Goal: Task Accomplishment & Management: Manage account settings

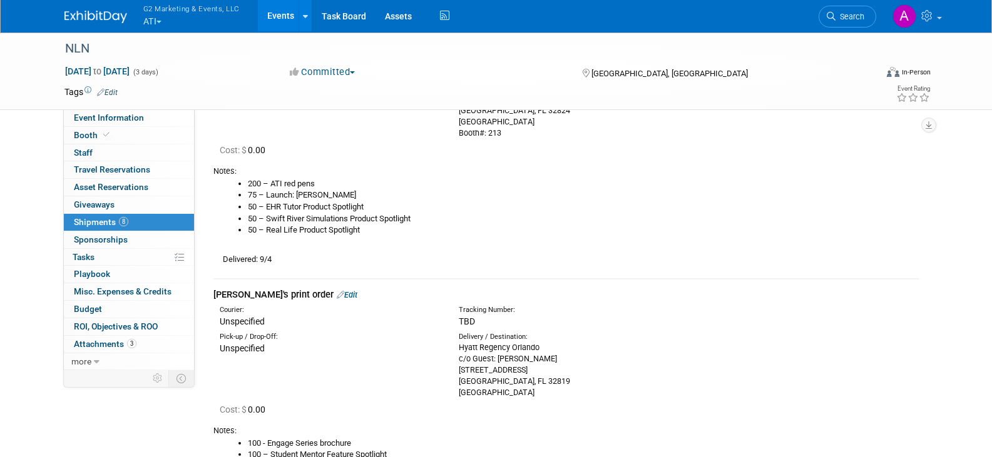
scroll to position [1001, 0]
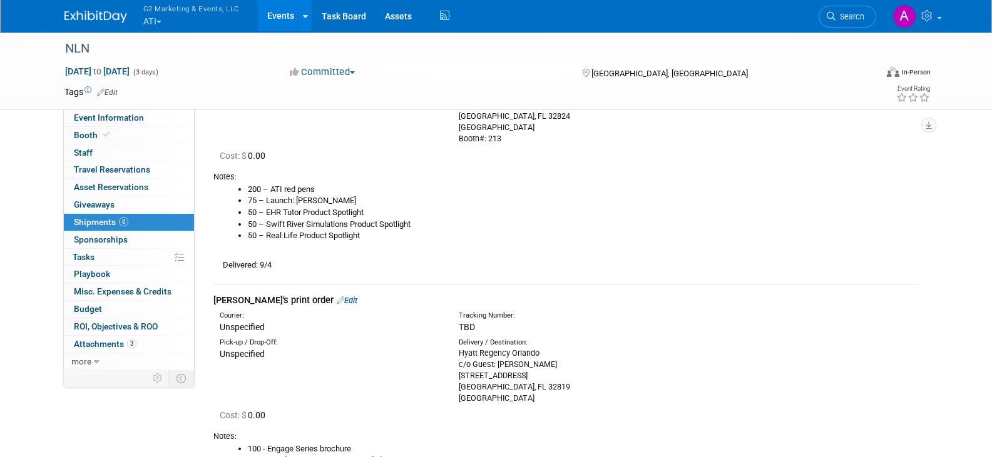
drag, startPoint x: 735, startPoint y: 229, endPoint x: 951, endPoint y: 120, distance: 242.6
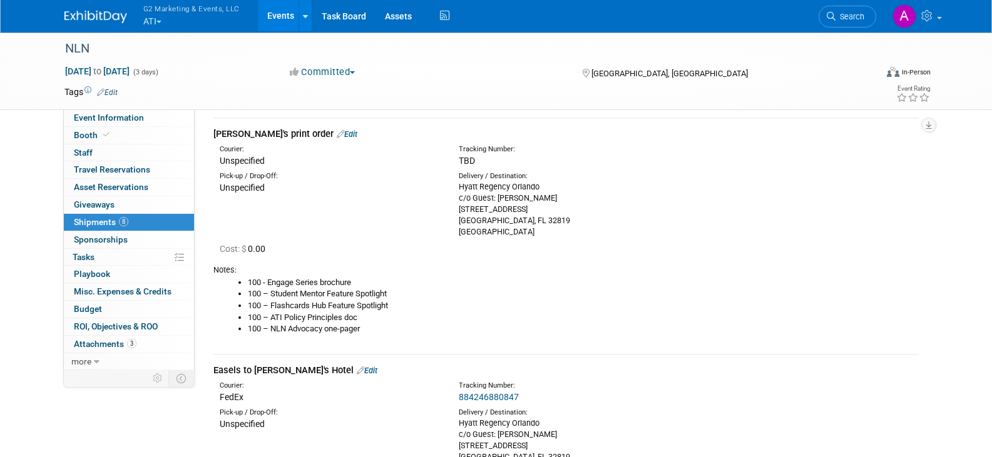
scroll to position [1189, 0]
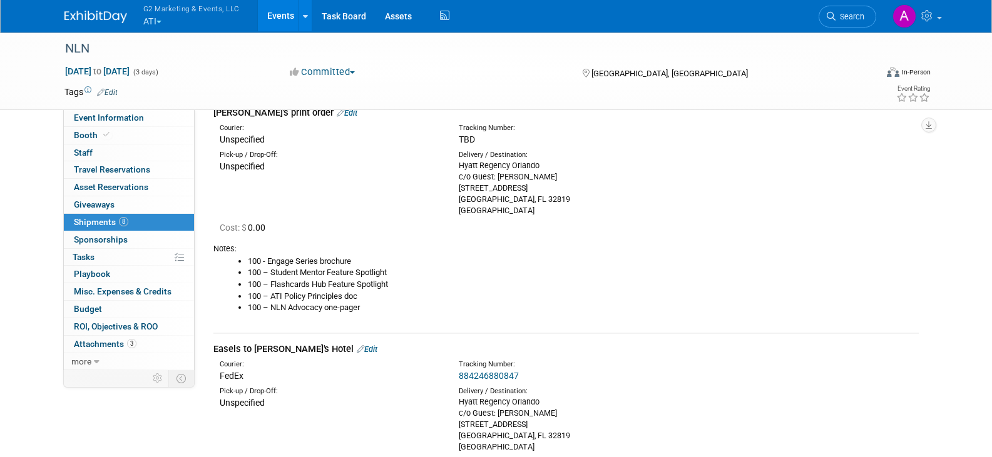
click at [754, 298] on li "100 – ATI Policy Principles doc" at bounding box center [583, 297] width 671 height 12
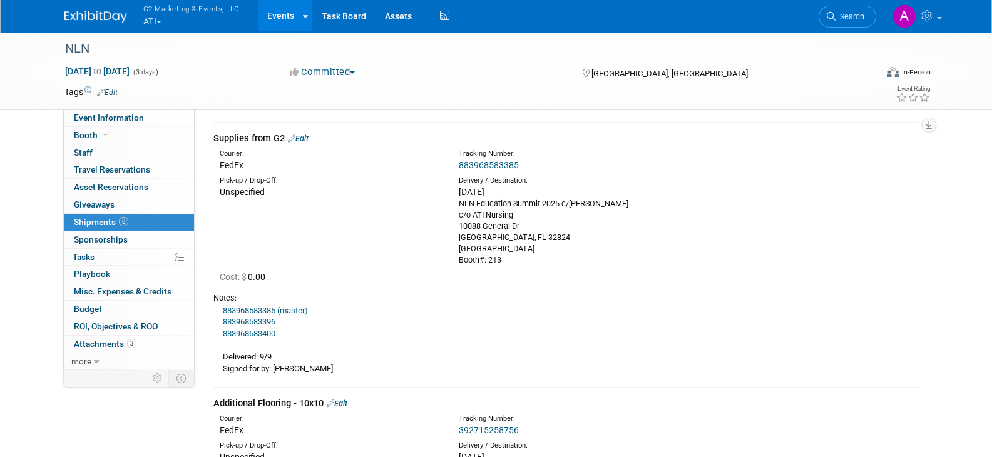
scroll to position [0, 0]
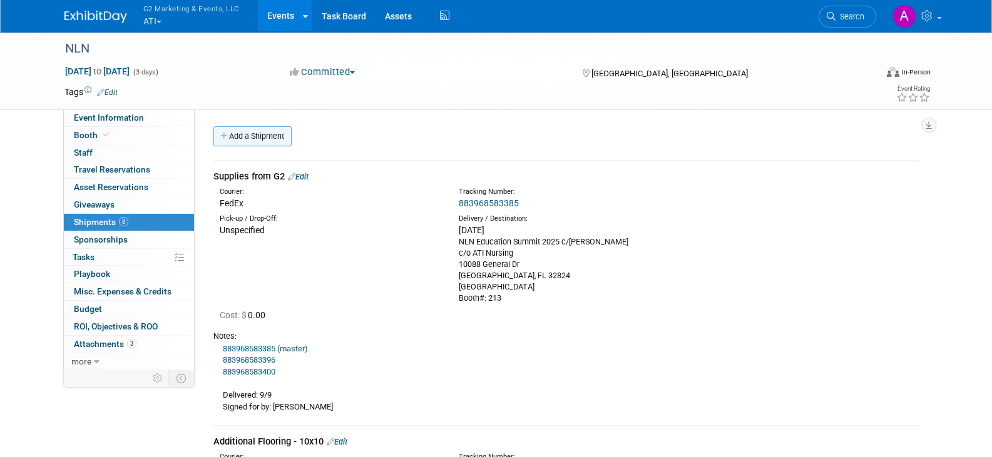
click at [260, 137] on link "Add a Shipment" at bounding box center [252, 136] width 78 height 20
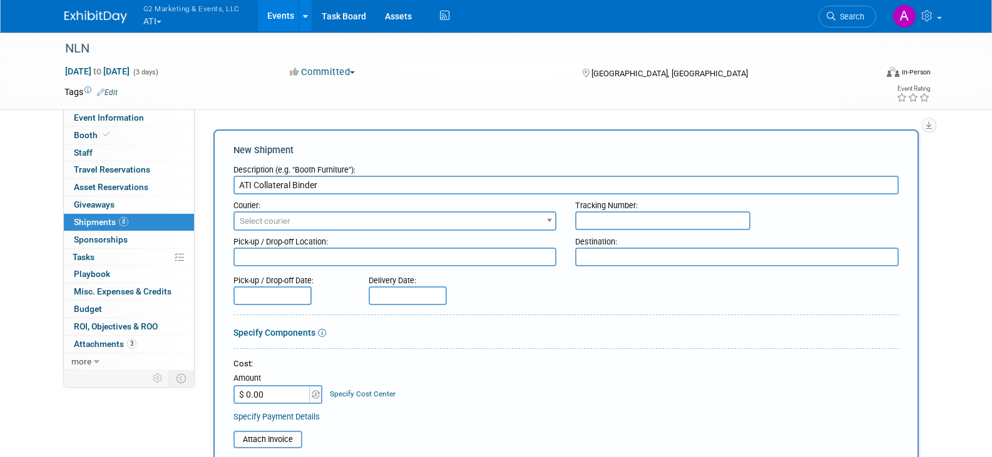
type input "ATI Collateral Binder"
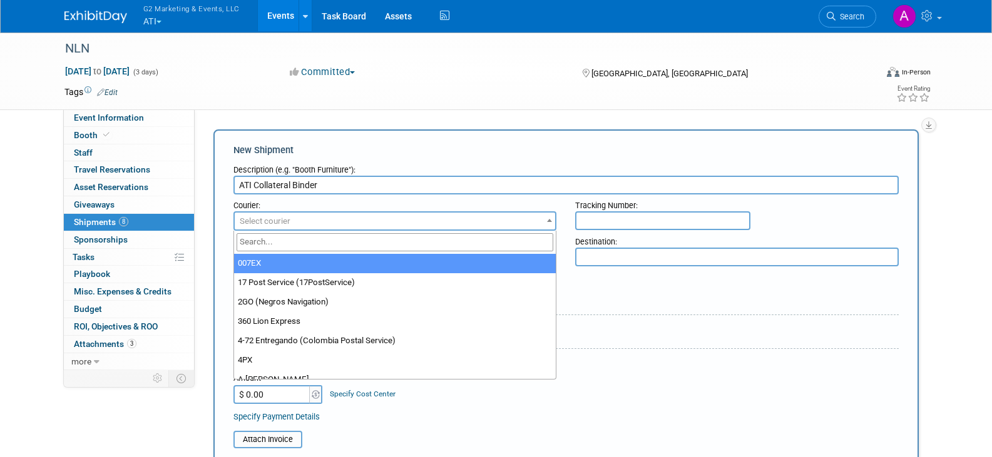
click at [282, 220] on span "Select courier" at bounding box center [265, 221] width 51 height 9
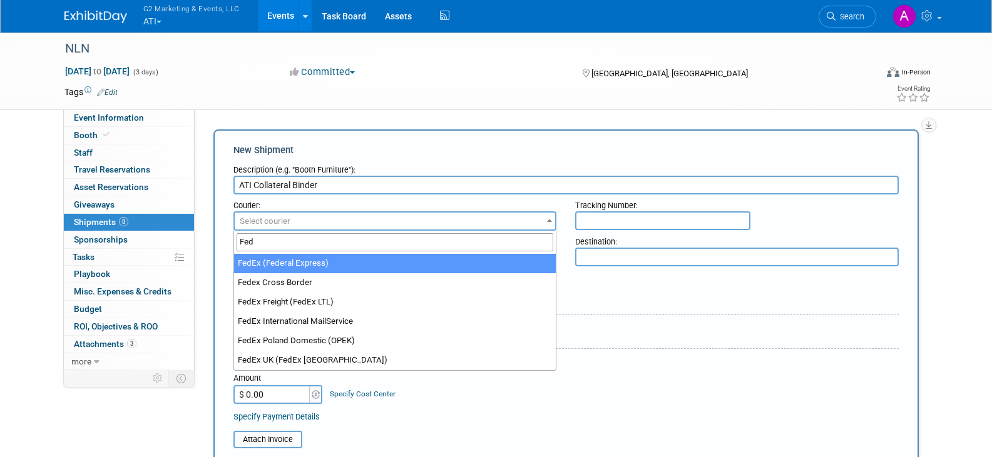
type input "Fed"
select select "206"
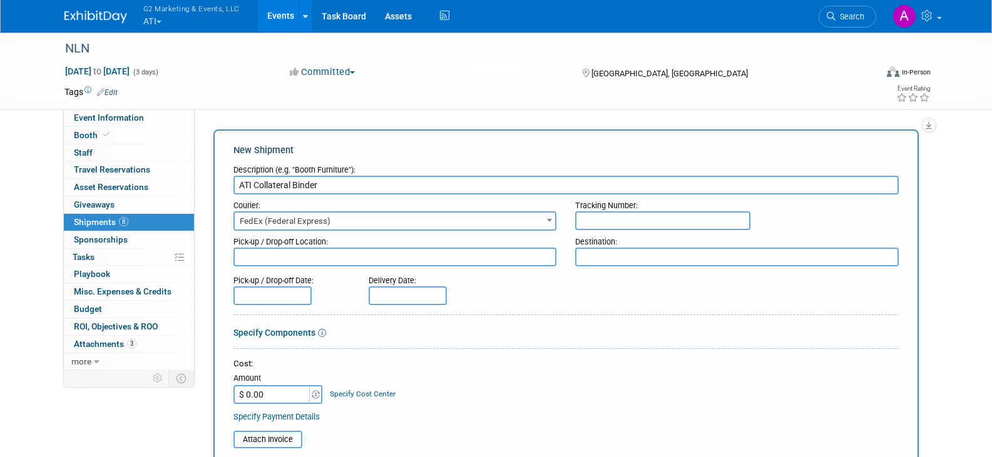
click at [601, 226] on input "text" at bounding box center [662, 221] width 175 height 19
paste input "393103215360"
type input "393103215360"
click at [632, 256] on textarea at bounding box center [737, 257] width 324 height 19
type textarea "[PERSON_NAME]'s hotel"
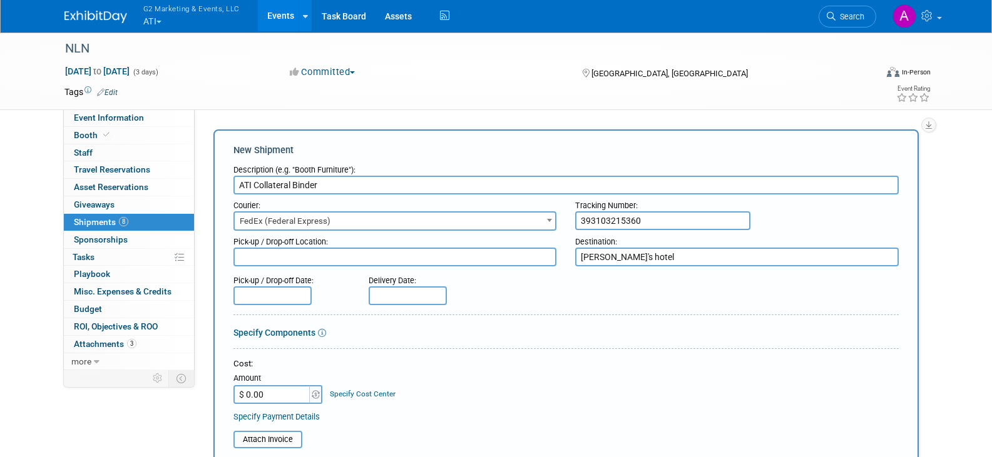
click at [395, 292] on input "text" at bounding box center [408, 296] width 78 height 19
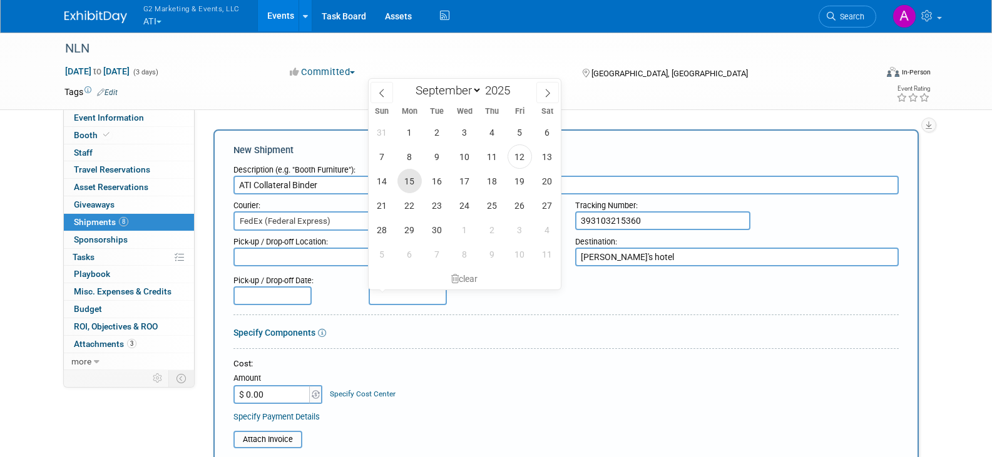
click at [404, 177] on span "15" at bounding box center [409, 181] width 24 height 24
type input "[DATE]"
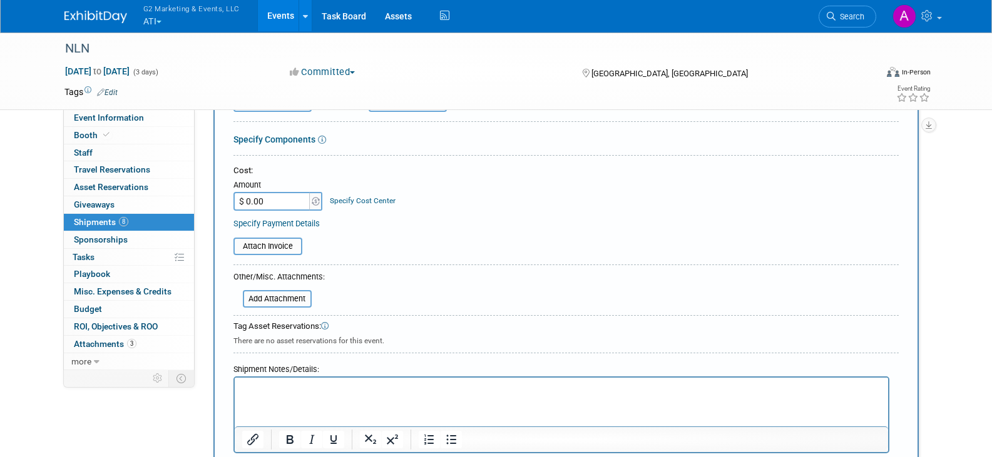
scroll to position [250, 0]
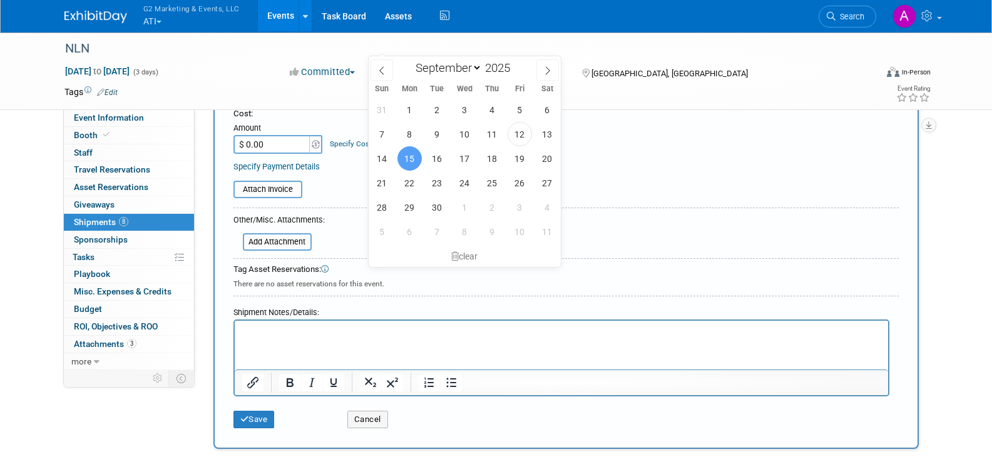
click at [259, 334] on p "Rich Text Area. Press ALT-0 for help." at bounding box center [561, 332] width 639 height 13
paste body "Rich Text Area. Press ALT-0 for help."
click at [367, 329] on p "Signed for by: [PERSON_NAME]Samiral" at bounding box center [561, 332] width 639 height 13
click at [266, 421] on button "Save" at bounding box center [253, 420] width 41 height 18
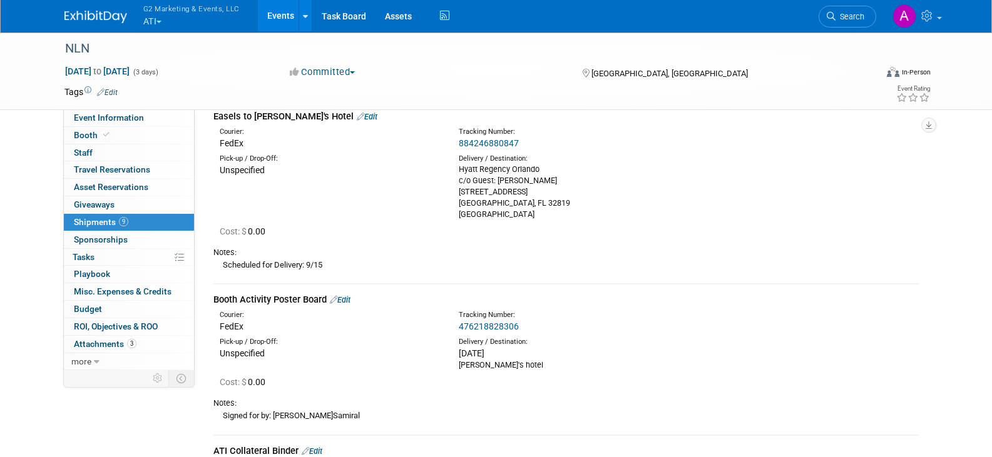
scroll to position [1436, 0]
